Goal: Entertainment & Leisure: Consume media (video, audio)

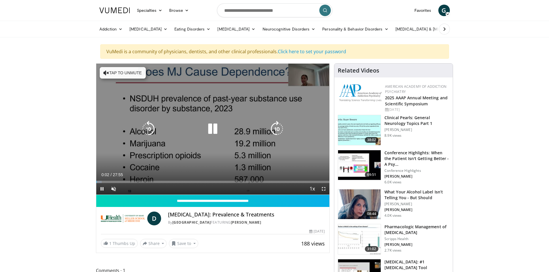
click at [122, 72] on button "Tap to unmute" at bounding box center [123, 73] width 46 height 12
click at [212, 129] on icon "Video Player" at bounding box center [213, 129] width 16 height 16
click at [215, 129] on icon "Video Player" at bounding box center [213, 129] width 16 height 16
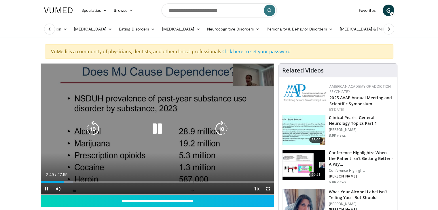
drag, startPoint x: 159, startPoint y: 131, endPoint x: 165, endPoint y: 126, distance: 7.8
click at [159, 131] on icon "Video Player" at bounding box center [157, 129] width 16 height 16
